Goal: Find specific page/section: Find specific page/section

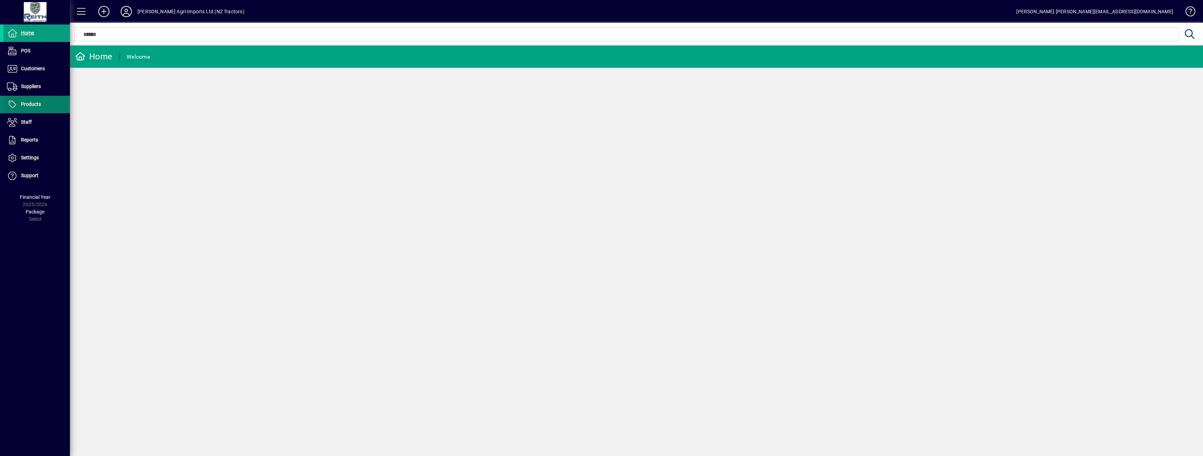
click at [53, 101] on span at bounding box center [36, 104] width 66 height 17
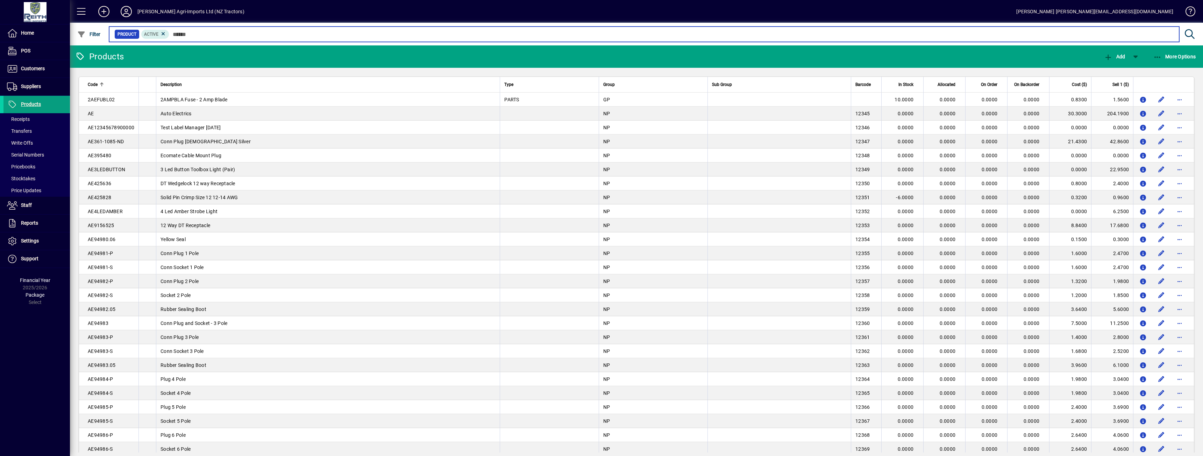
click at [203, 32] on input "text" at bounding box center [671, 34] width 1005 height 10
paste input "******"
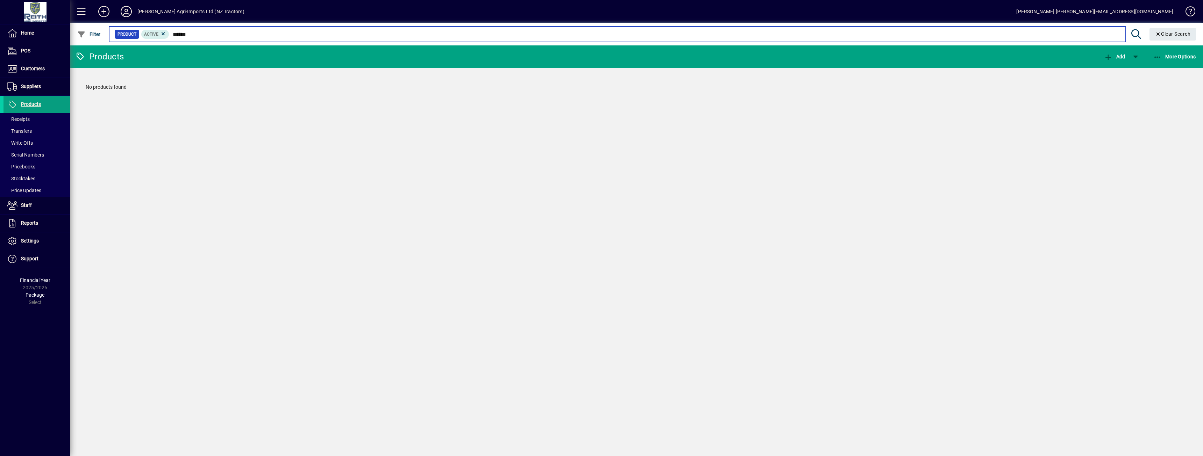
type input "******"
